Goal: Find specific page/section: Find specific page/section

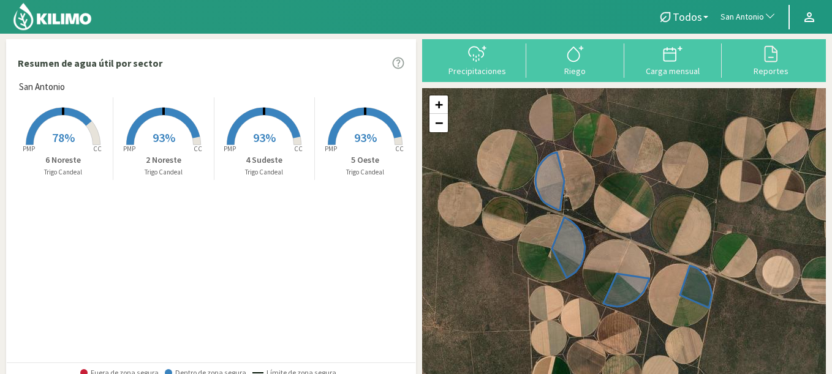
click at [732, 18] on span "San Antonio" at bounding box center [741, 17] width 43 height 12
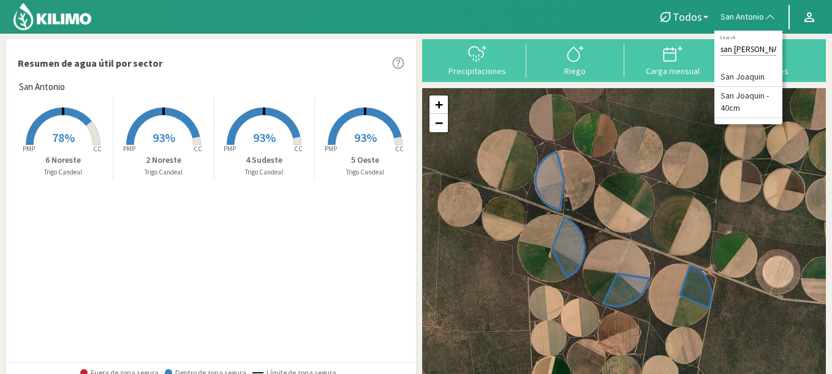
type input "san [PERSON_NAME]"
click at [745, 78] on li "San Joaquin" at bounding box center [748, 77] width 68 height 19
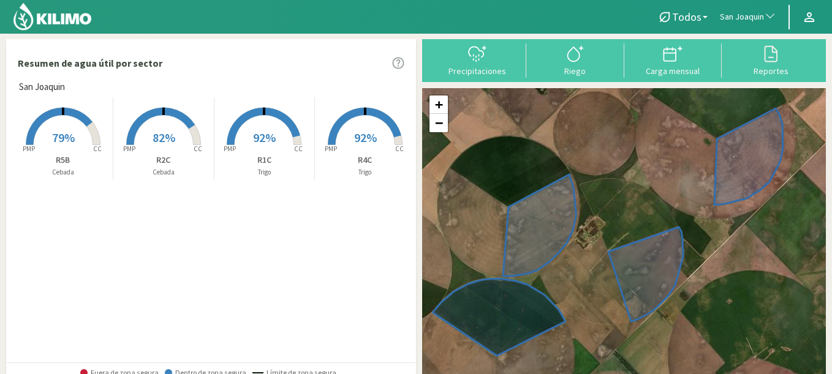
click at [732, 21] on span "San Joaquin" at bounding box center [742, 17] width 44 height 12
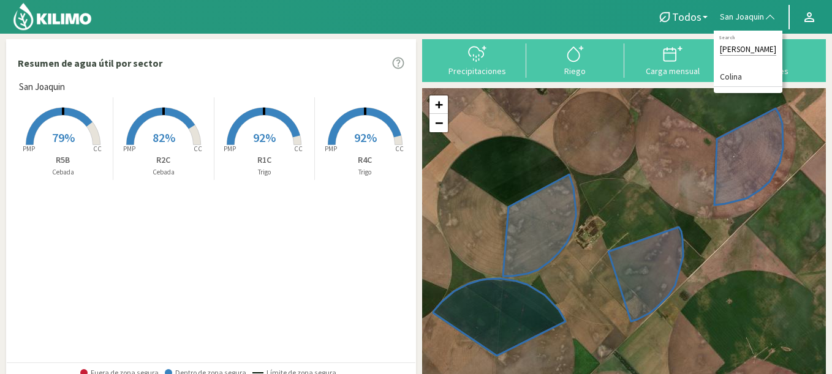
type input "colina"
click at [80, 142] on rect at bounding box center [63, 146] width 98 height 98
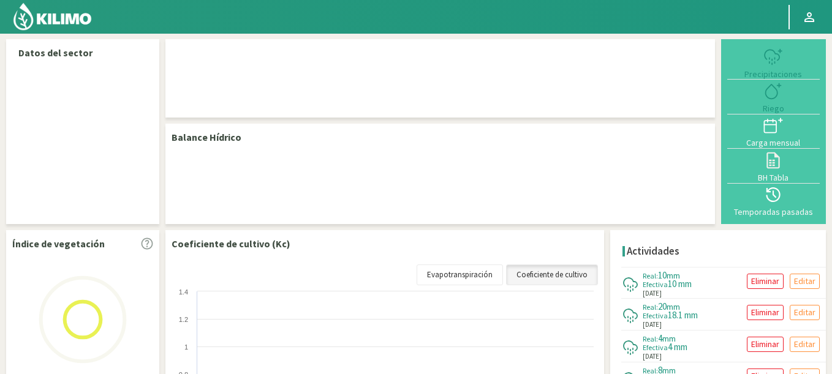
select select "236: Object"
select select "3: Object"
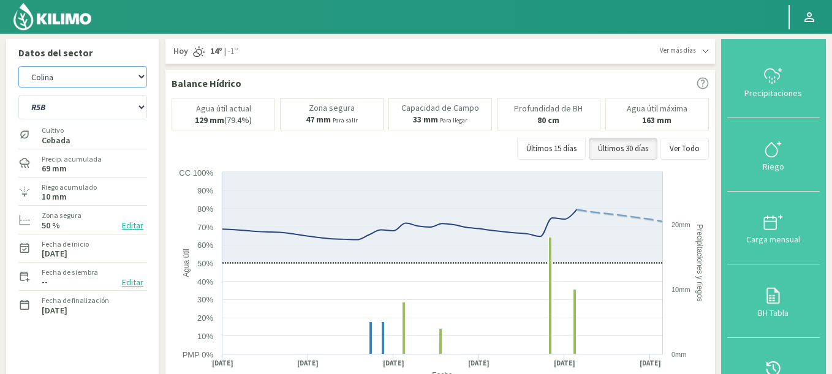
click at [18, 66] on select "Agr. Cardonal Agr. El [PERSON_NAME] [PERSON_NAME] [GEOGRAPHIC_DATA] - IC Agríco…" at bounding box center [82, 76] width 129 height 21
select select "322: Object"
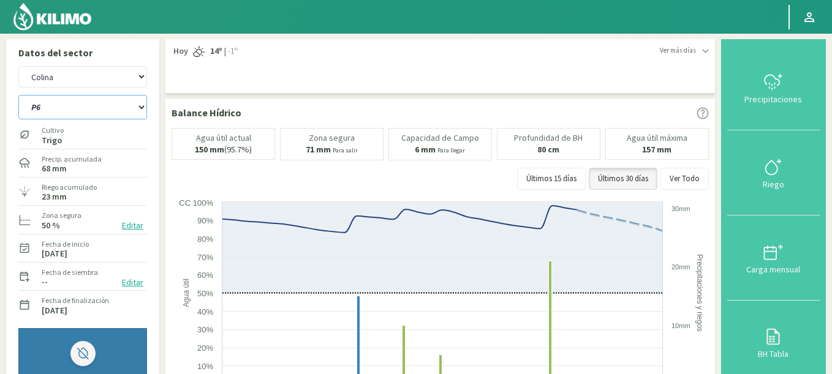
click at [18, 95] on select "P2 P6" at bounding box center [82, 107] width 129 height 24
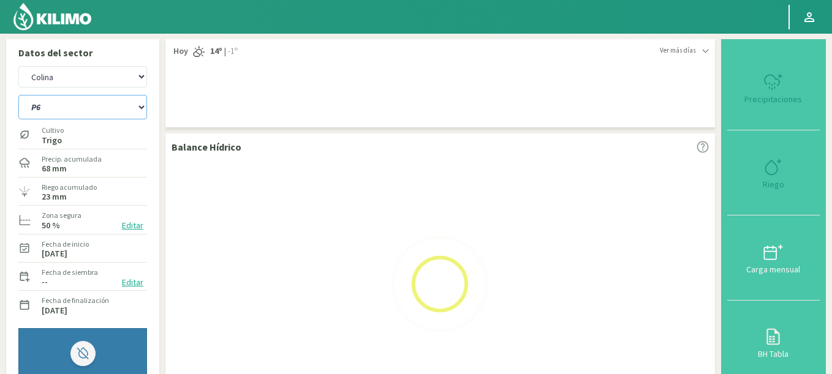
select select "4: Object"
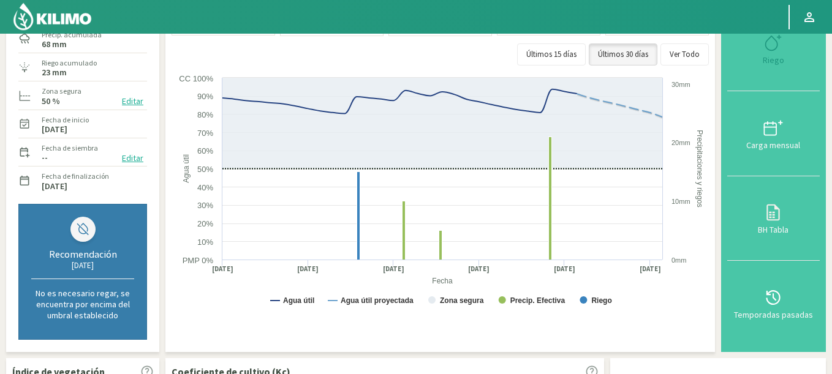
select select "601: Object"
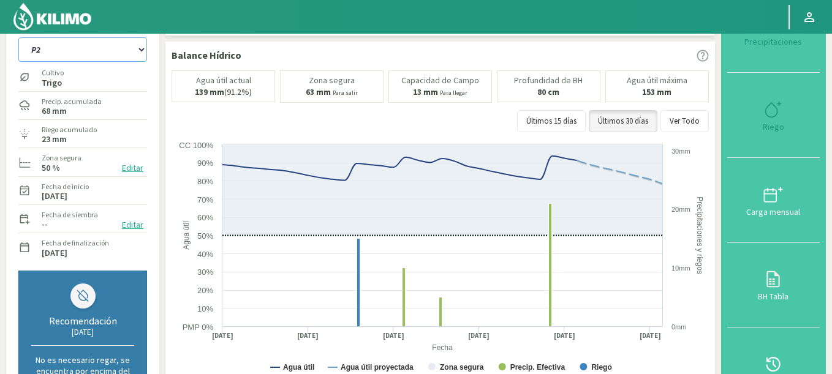
select select "7: Object"
